Goal: Task Accomplishment & Management: Use online tool/utility

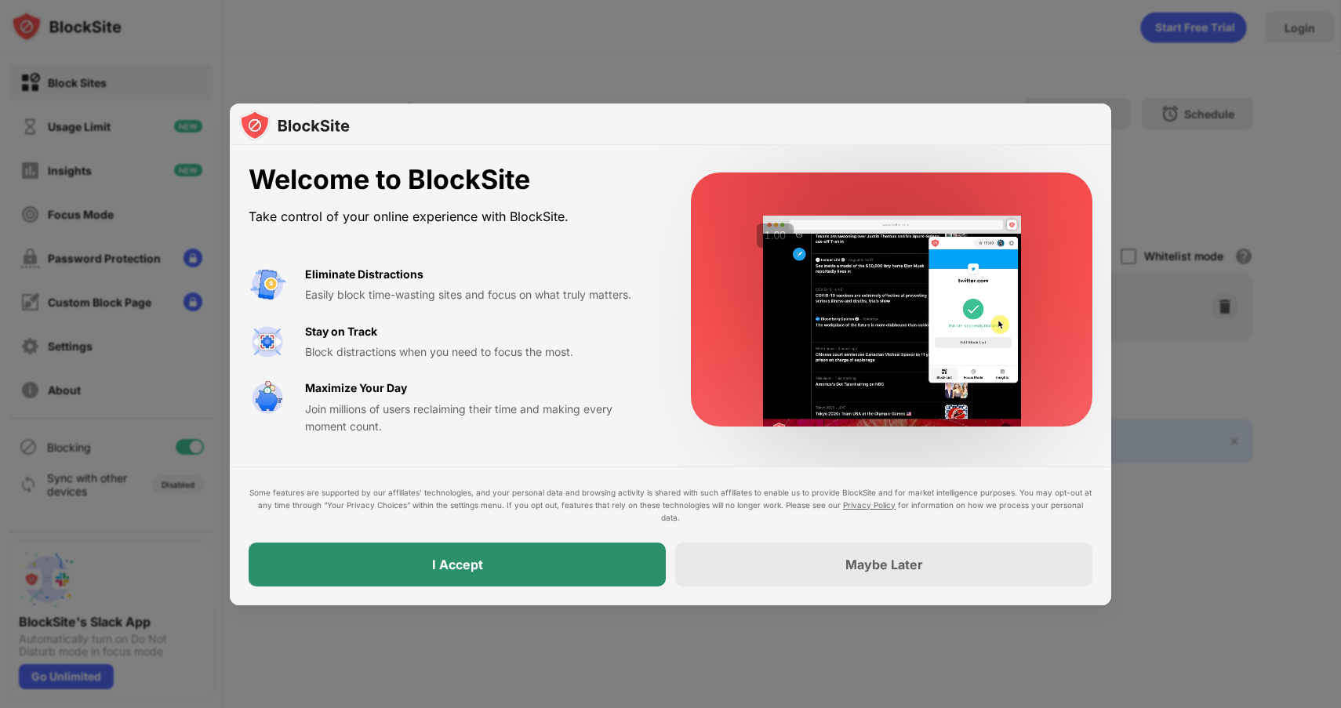
click at [598, 556] on div "I Accept" at bounding box center [457, 565] width 417 height 44
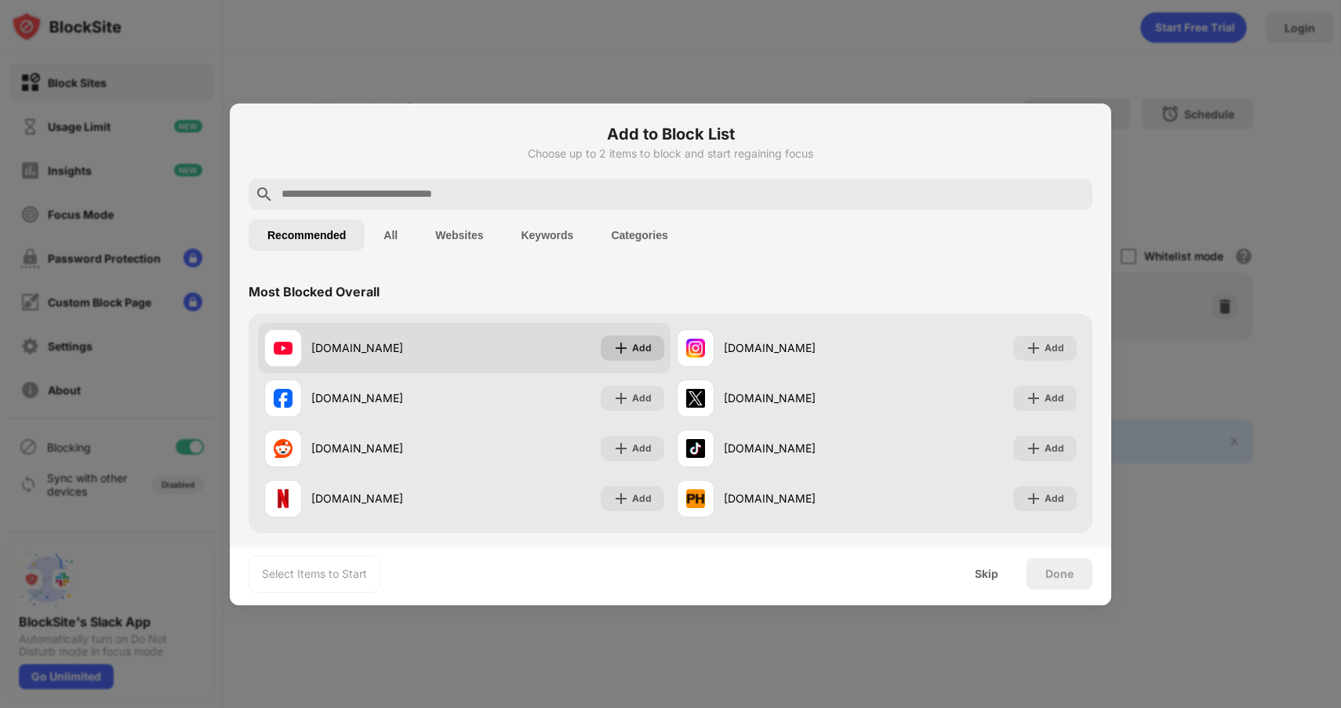
click at [645, 340] on div "Add" at bounding box center [642, 348] width 20 height 16
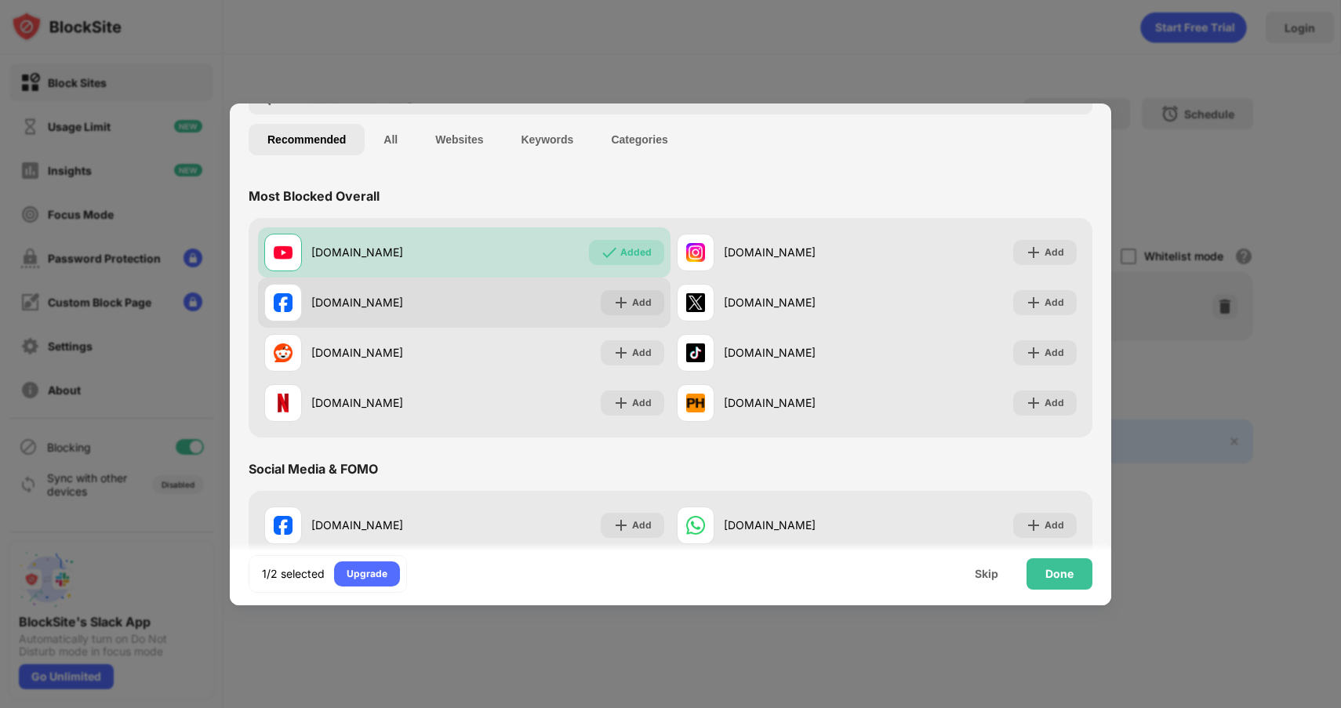
scroll to position [103, 0]
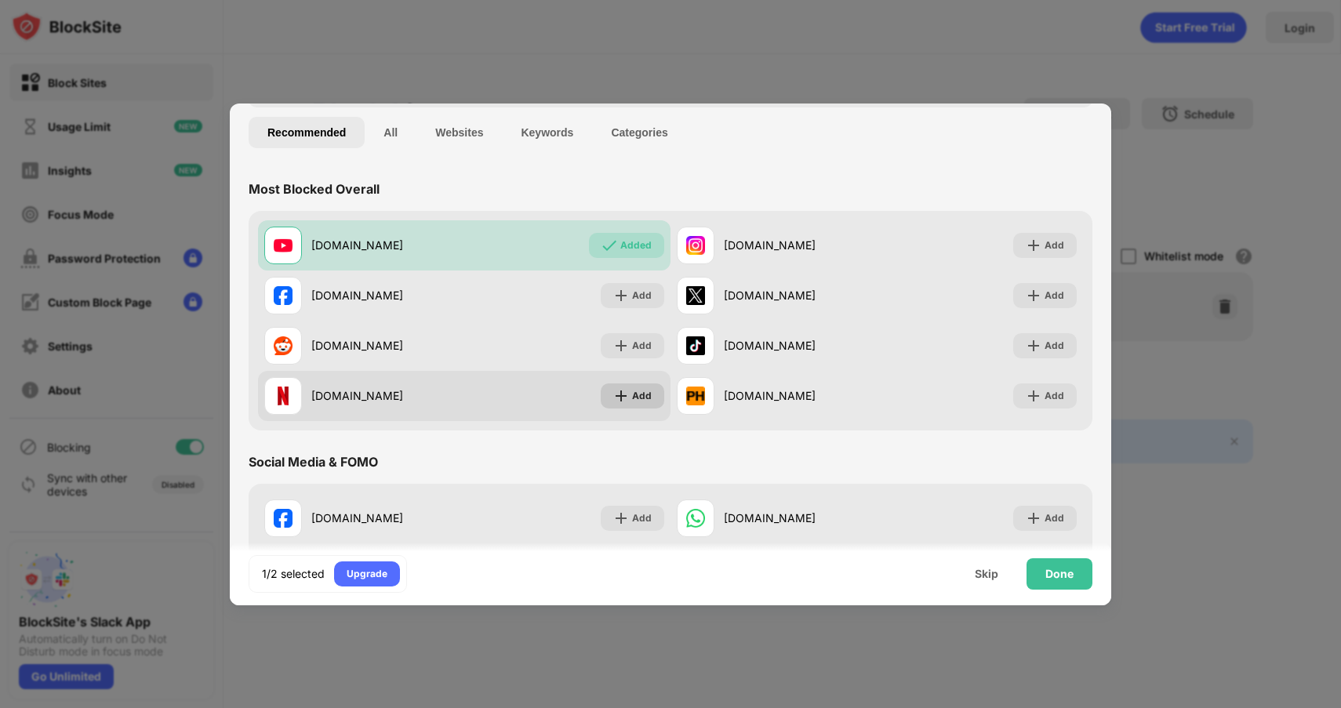
click at [638, 405] on div "Add" at bounding box center [633, 395] width 64 height 25
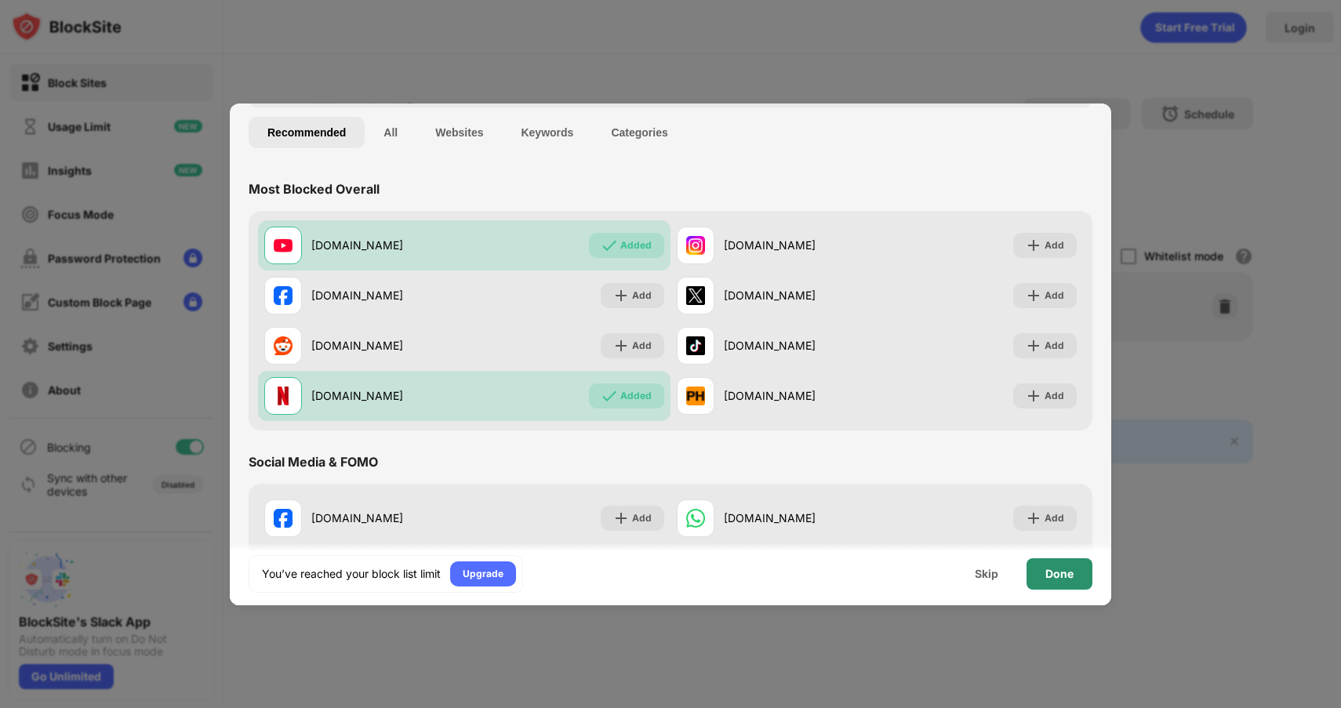
click at [1047, 563] on div "Done" at bounding box center [1059, 573] width 66 height 31
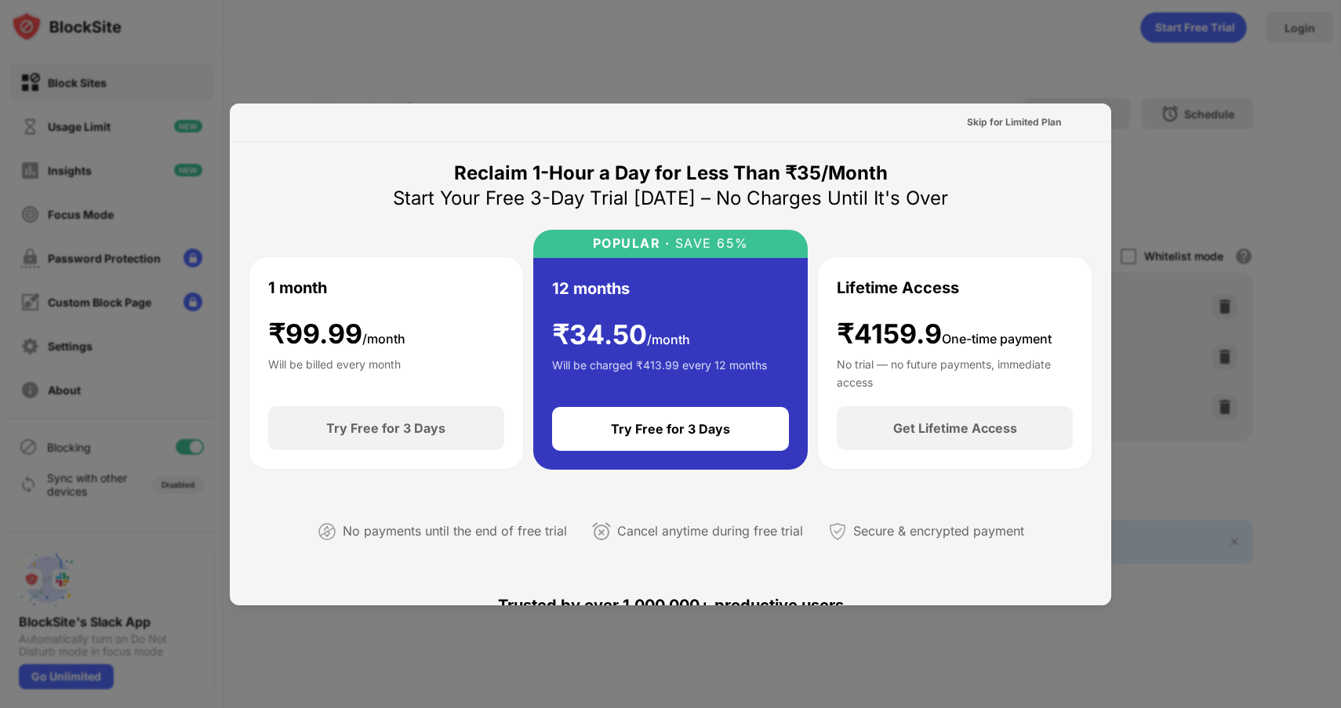
scroll to position [98, 0]
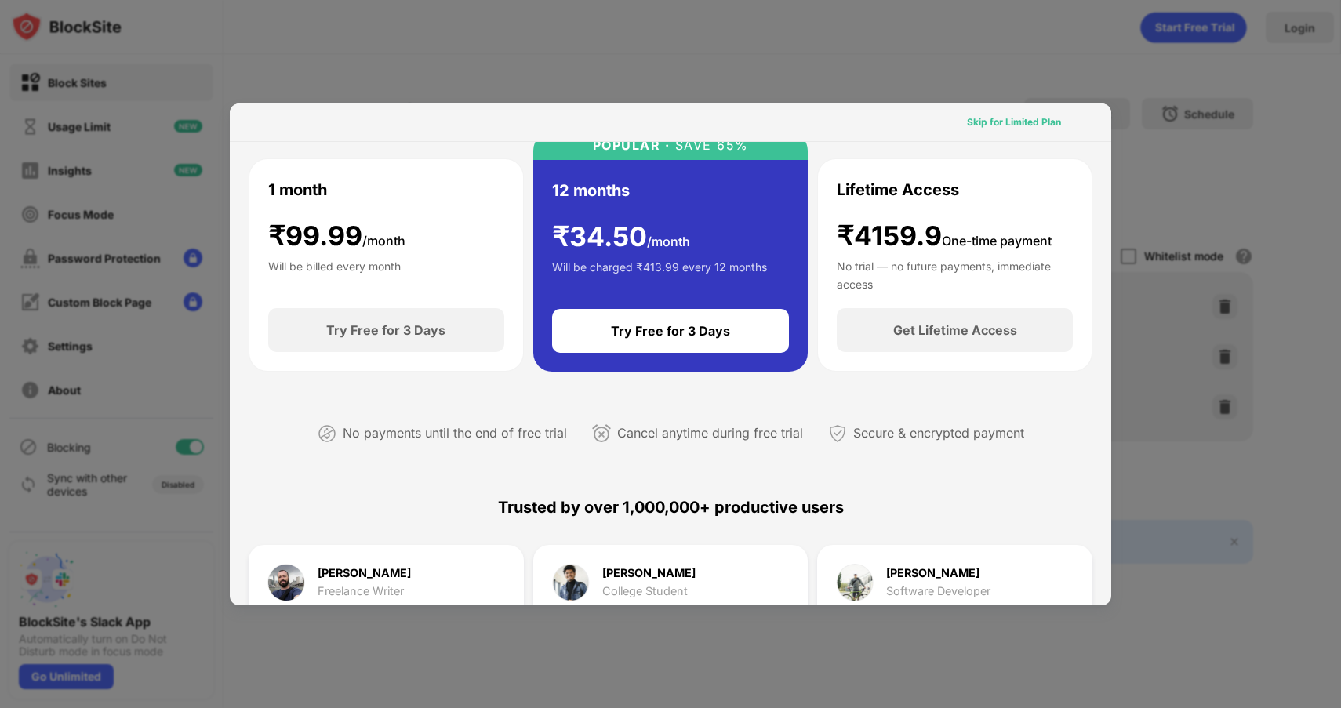
click at [1030, 122] on div "Skip for Limited Plan" at bounding box center [1014, 122] width 94 height 16
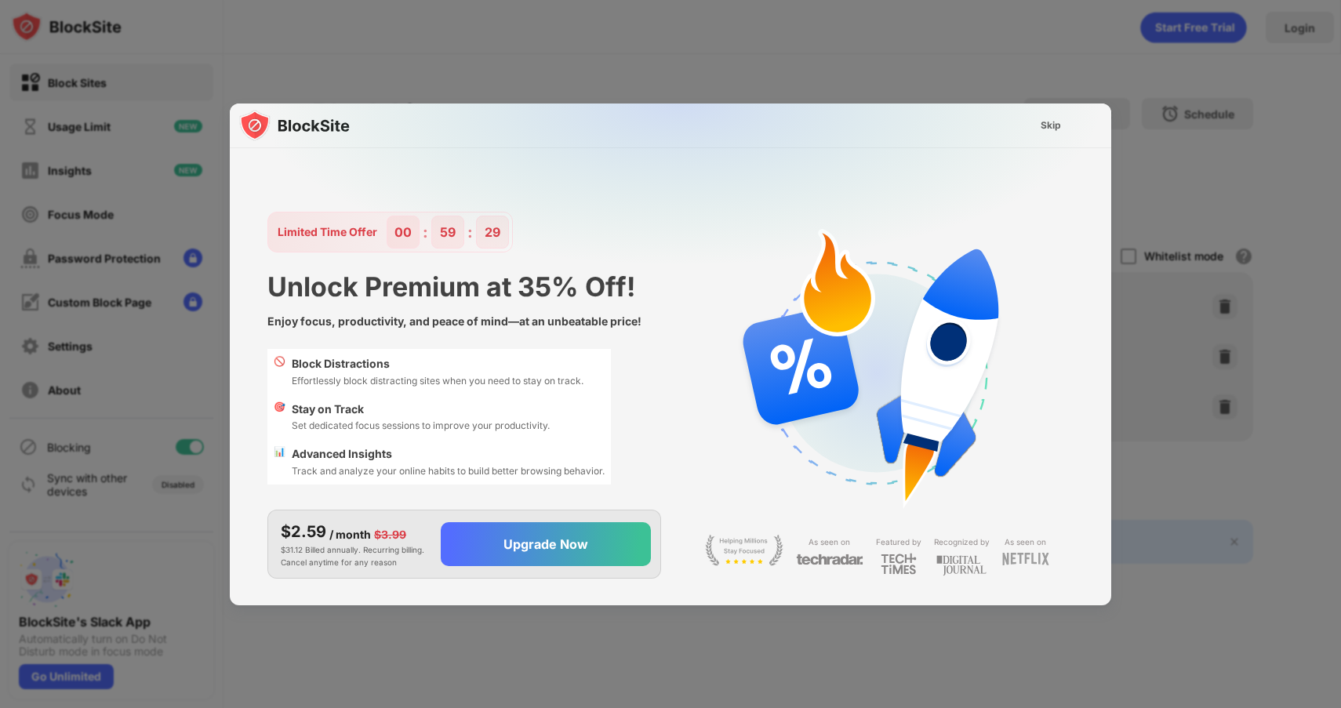
scroll to position [0, 0]
click at [1053, 125] on div "Skip" at bounding box center [1051, 126] width 20 height 16
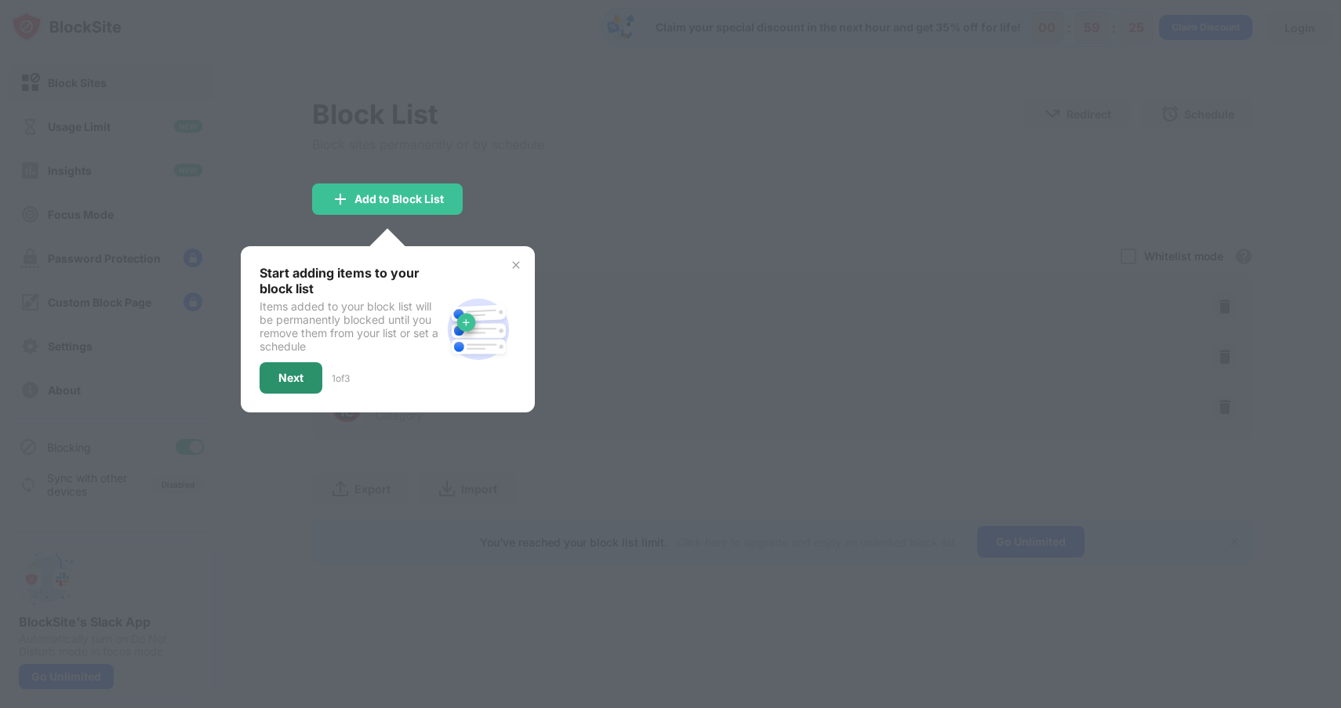
click at [295, 372] on div "Next" at bounding box center [290, 378] width 25 height 13
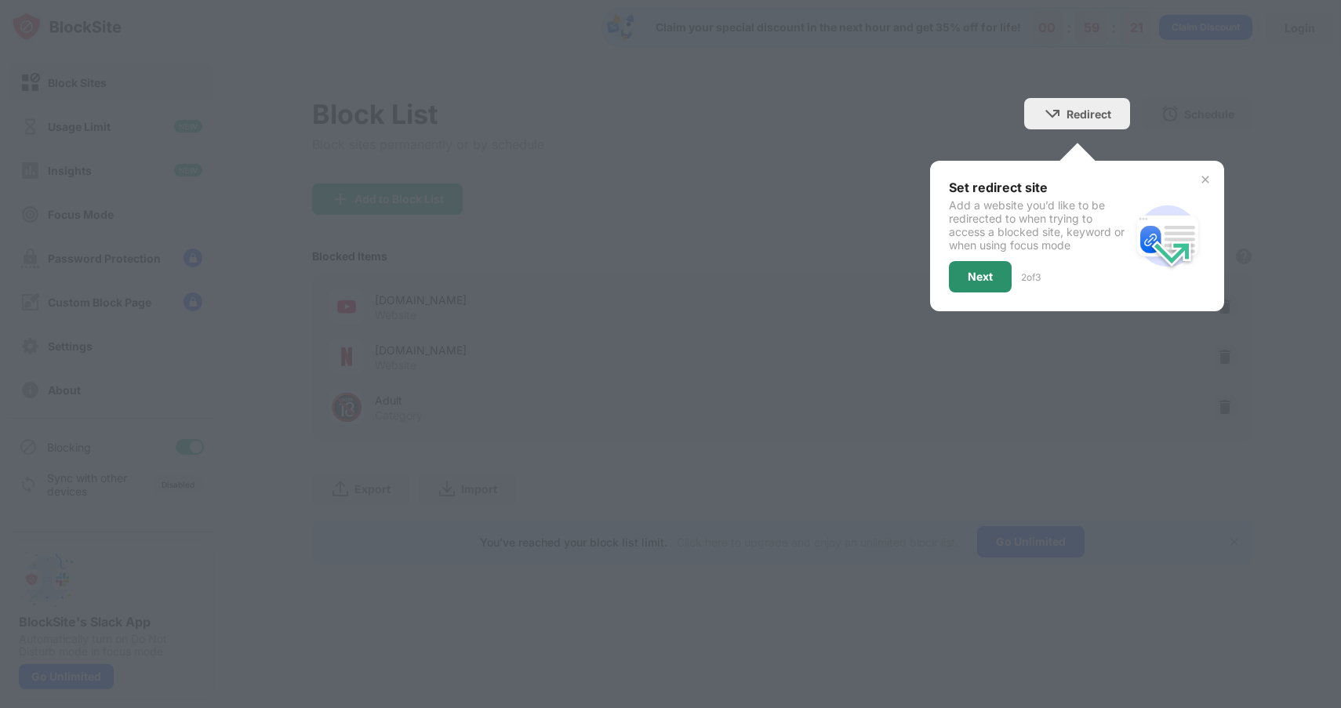
click at [979, 281] on div "Next" at bounding box center [980, 277] width 25 height 13
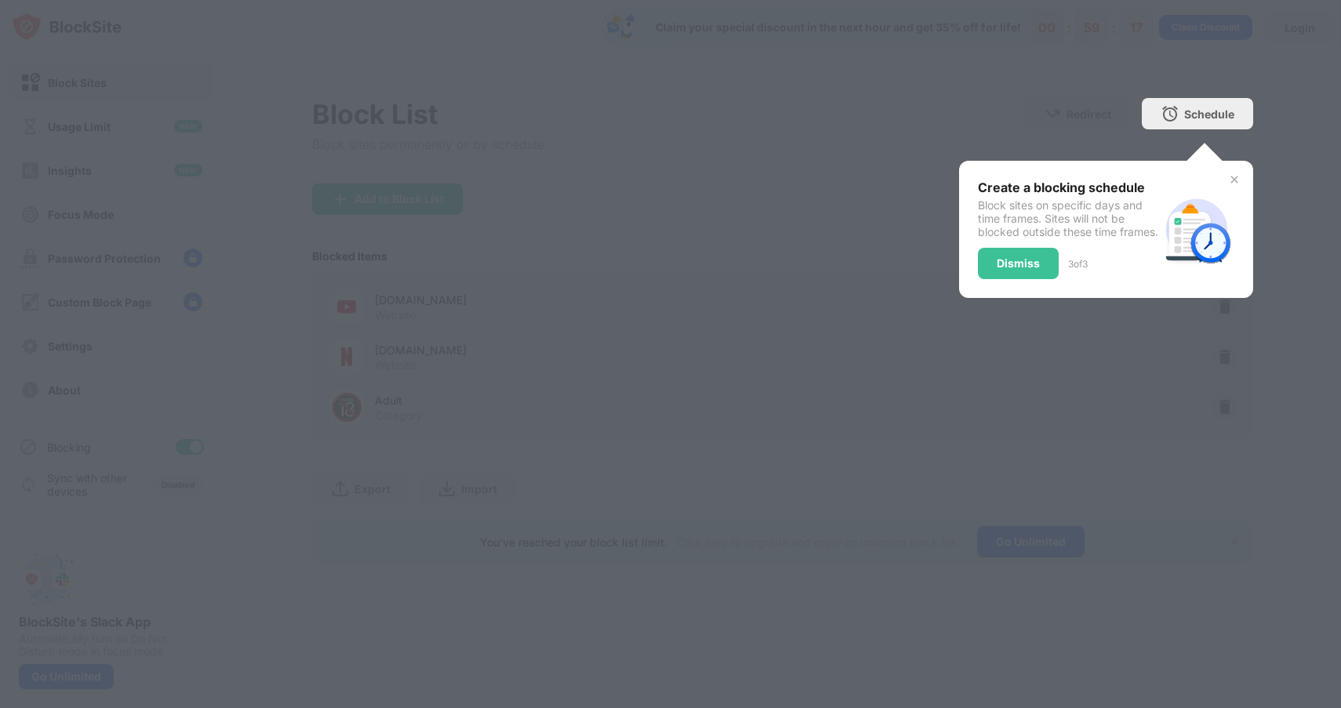
click at [992, 273] on div "Dismiss" at bounding box center [1018, 263] width 81 height 31
